Goal: Navigation & Orientation: Find specific page/section

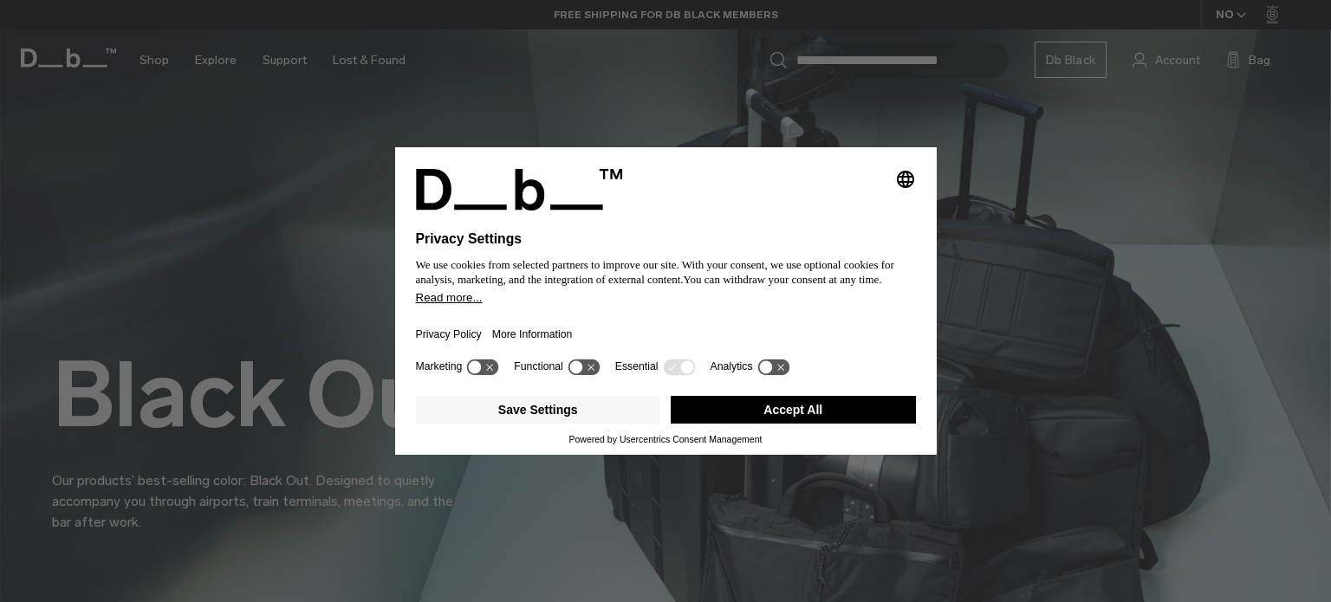
click at [706, 419] on button "Accept All" at bounding box center [793, 410] width 245 height 28
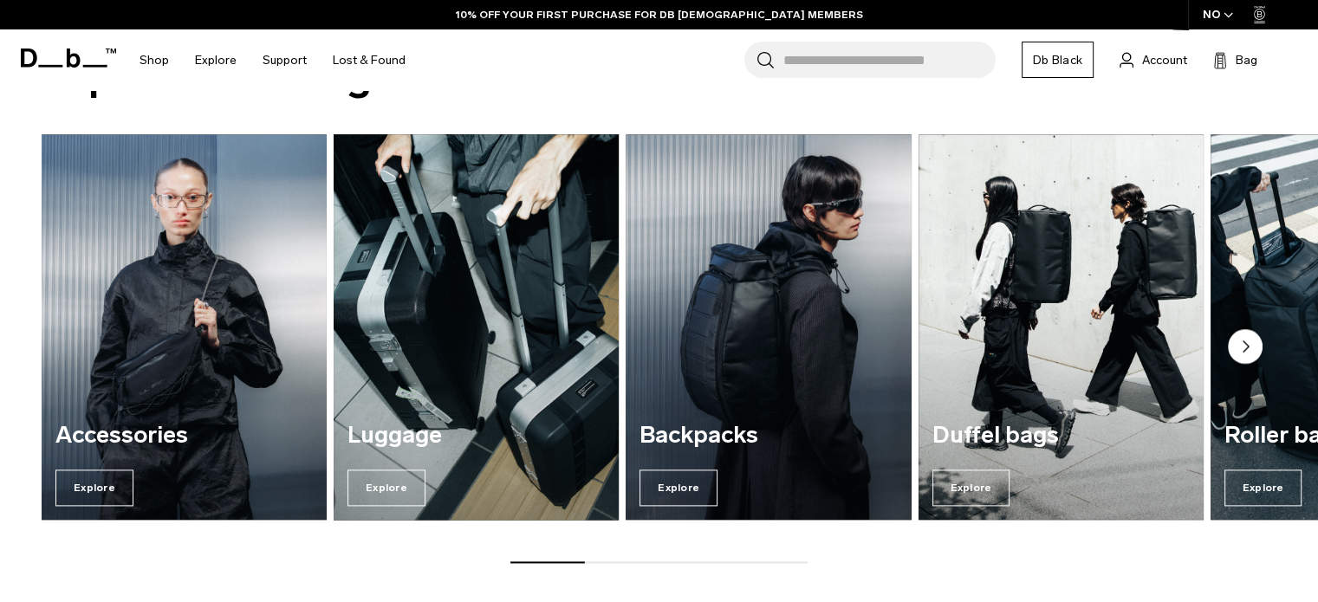
scroll to position [2032, 0]
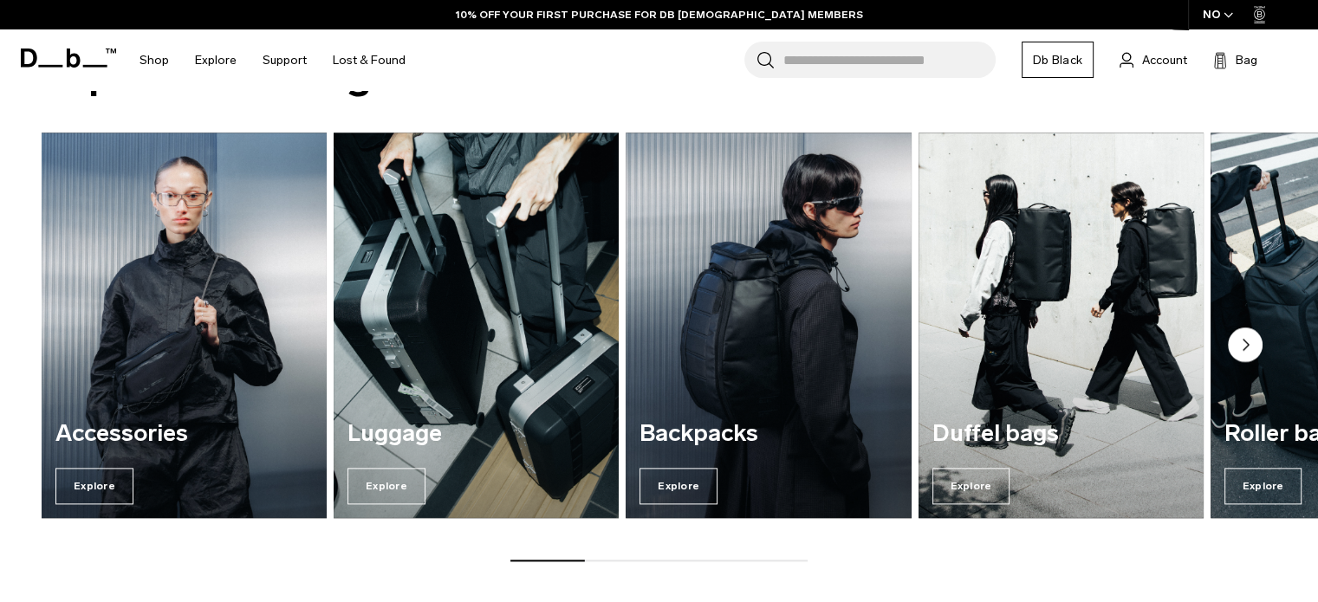
click at [1252, 335] on circle "Next slide" at bounding box center [1245, 345] width 35 height 35
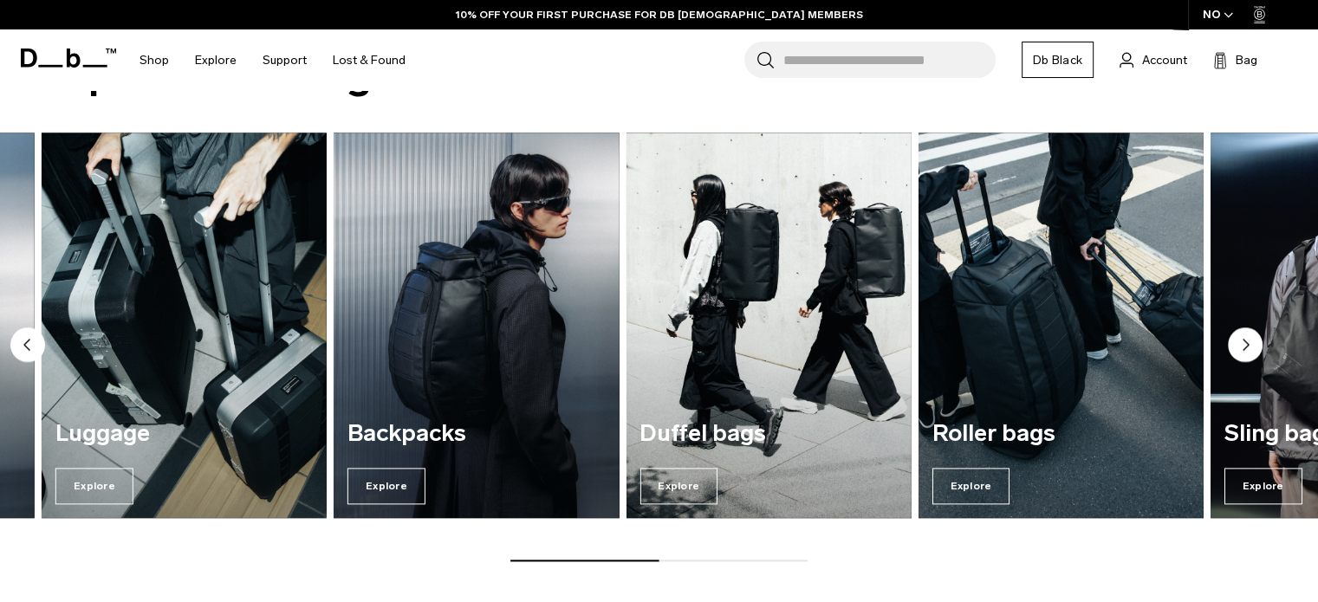
click at [1240, 346] on circle "Next slide" at bounding box center [1245, 345] width 35 height 35
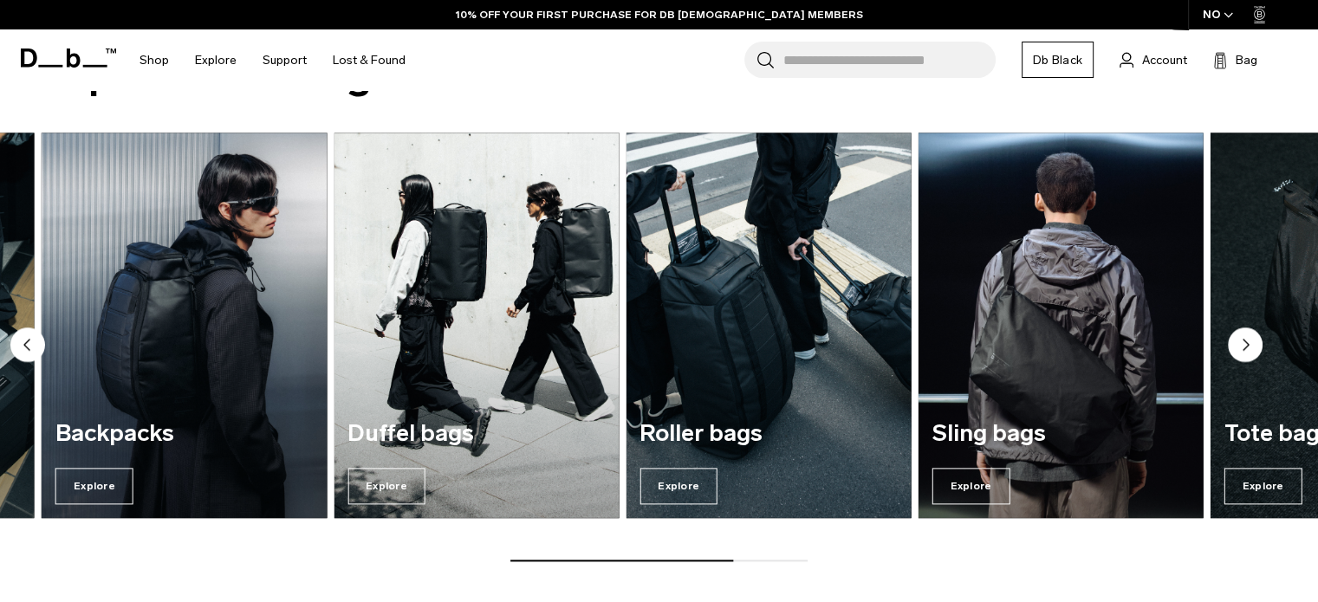
click at [1240, 346] on circle "Next slide" at bounding box center [1245, 345] width 35 height 35
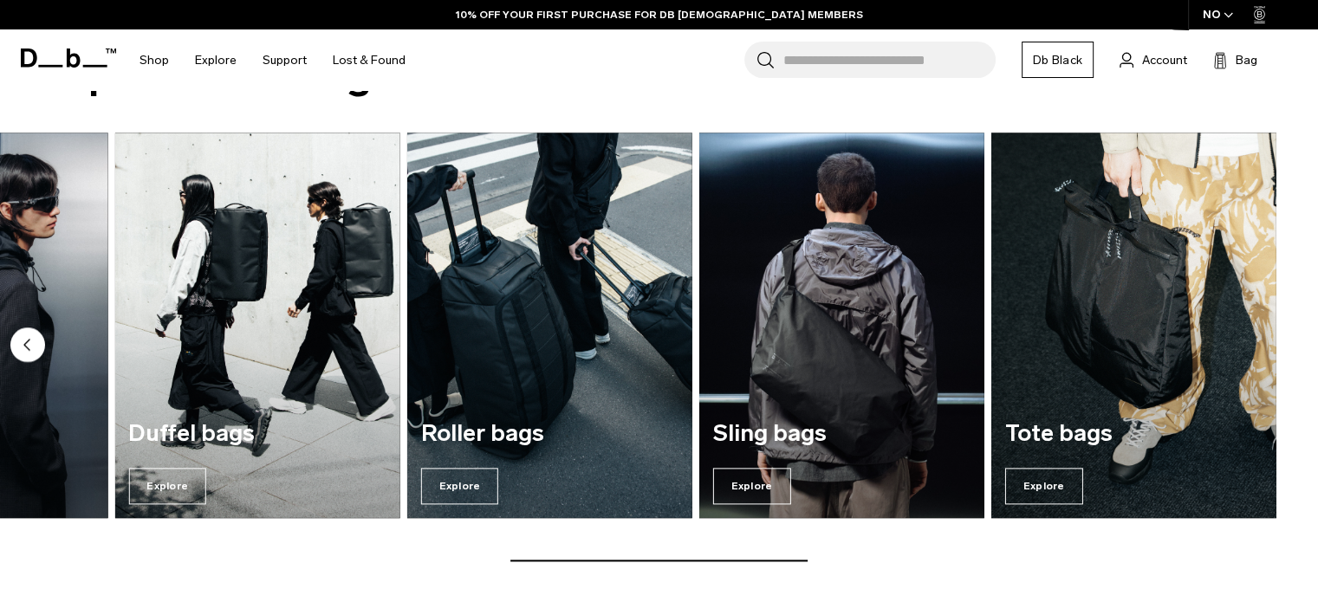
click at [1240, 346] on img "7 / 7" at bounding box center [1134, 325] width 285 height 385
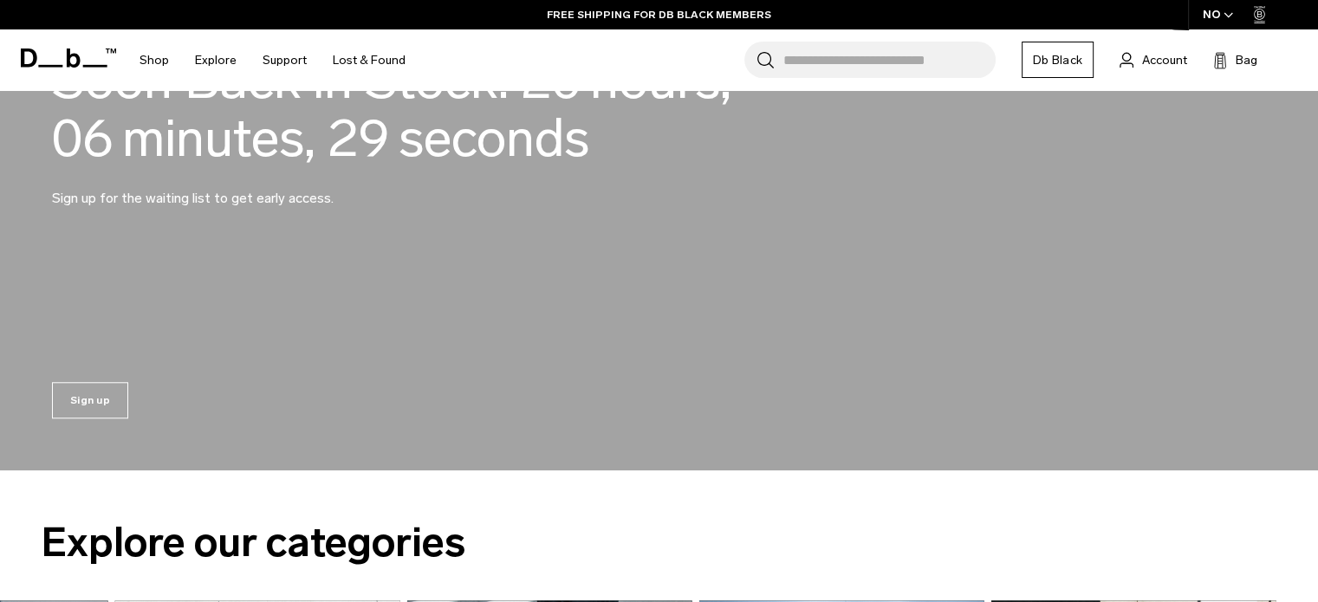
scroll to position [1560, 0]
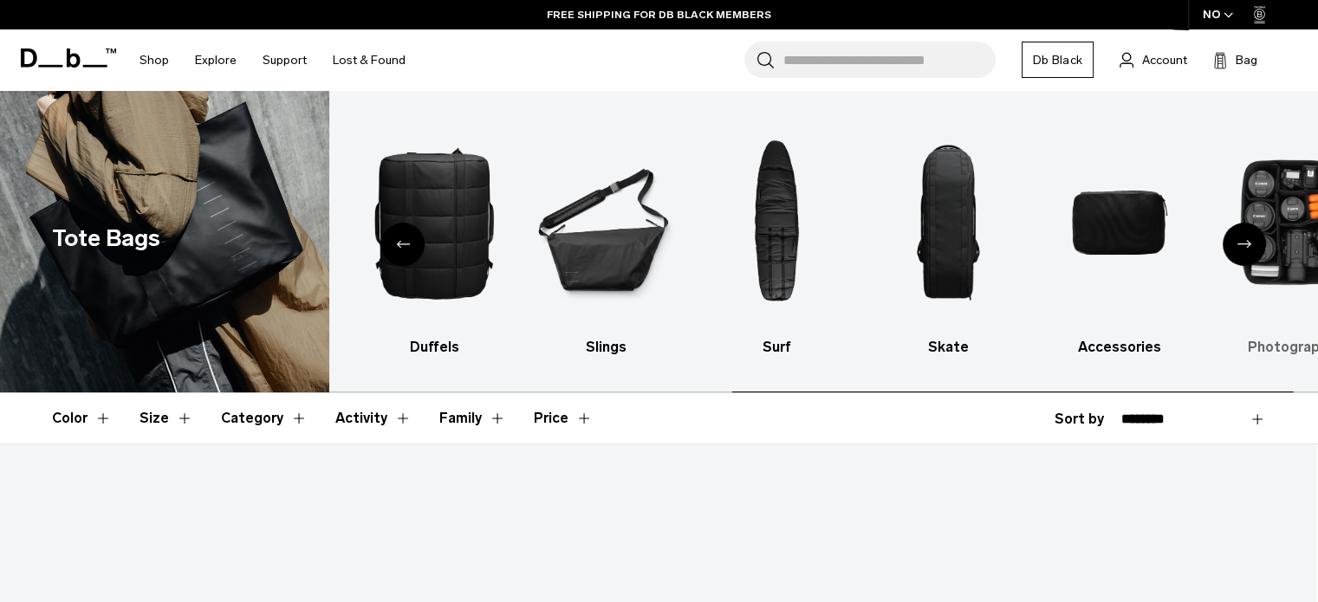
click at [1288, 180] on img "10 / 10" at bounding box center [1290, 223] width 141 height 212
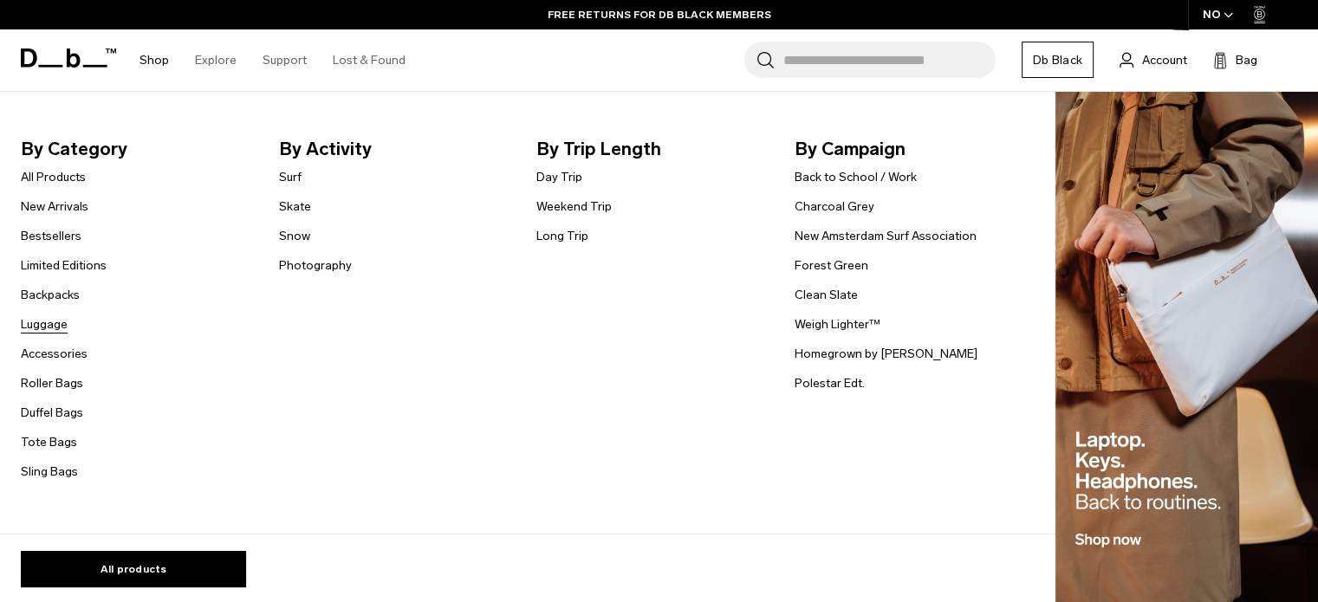
click at [56, 326] on link "Luggage" at bounding box center [44, 325] width 47 height 18
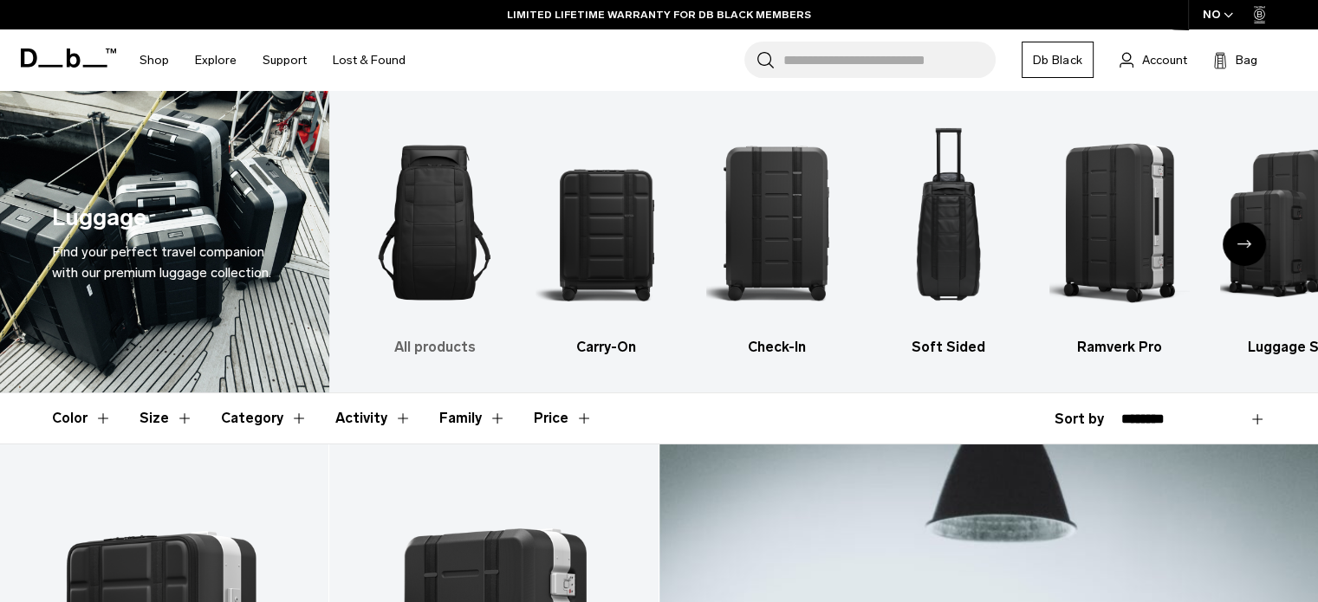
click at [457, 278] on img "1 / 6" at bounding box center [434, 223] width 141 height 212
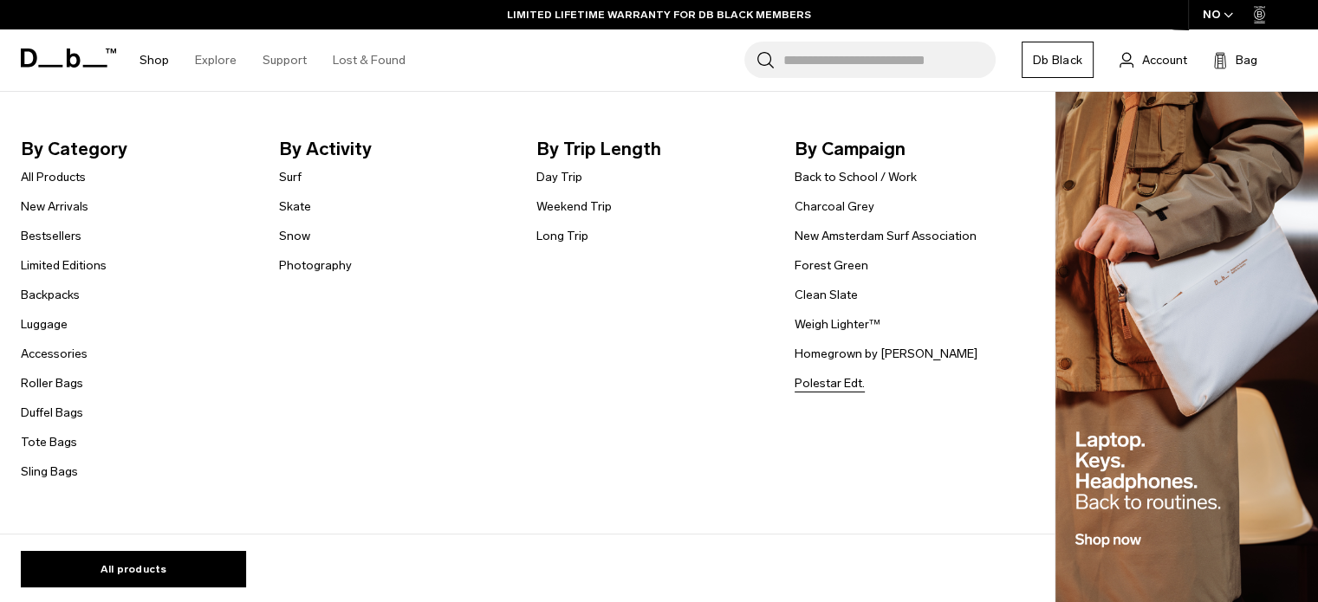
click at [817, 382] on link "Polestar Edt." at bounding box center [830, 383] width 70 height 18
